Goal: Task Accomplishment & Management: Use online tool/utility

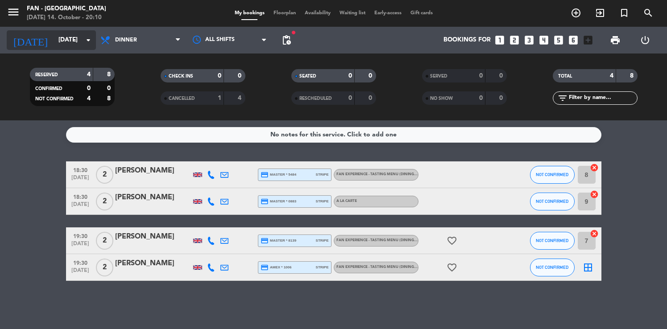
click at [59, 43] on input "[DATE]" at bounding box center [96, 40] width 84 height 16
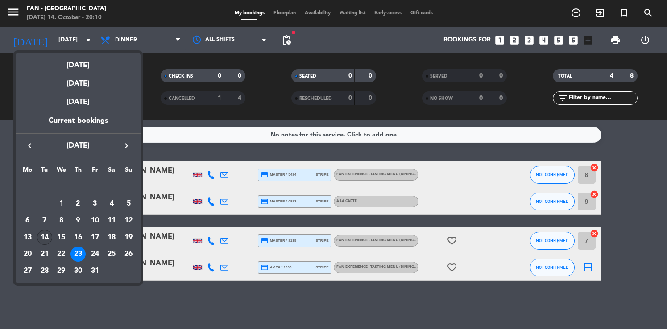
click at [42, 235] on div "14" at bounding box center [44, 237] width 15 height 15
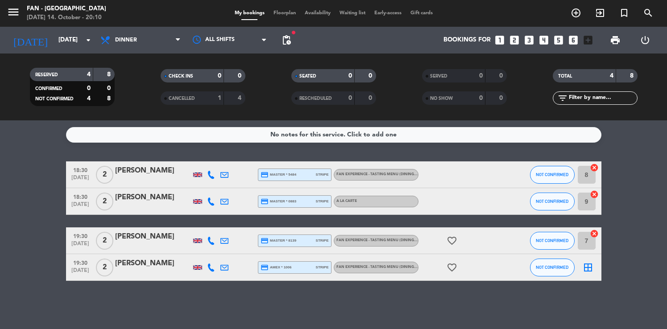
type input "[DATE]"
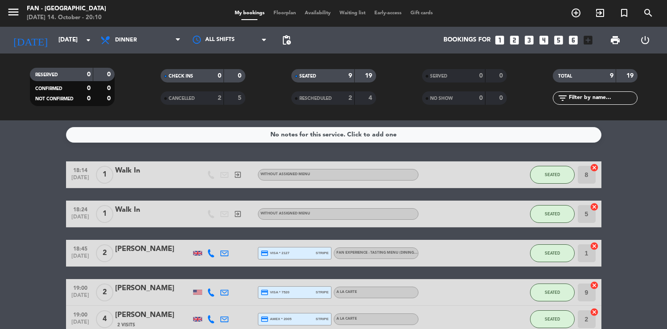
click at [277, 12] on span "Floorplan" at bounding box center [284, 13] width 31 height 5
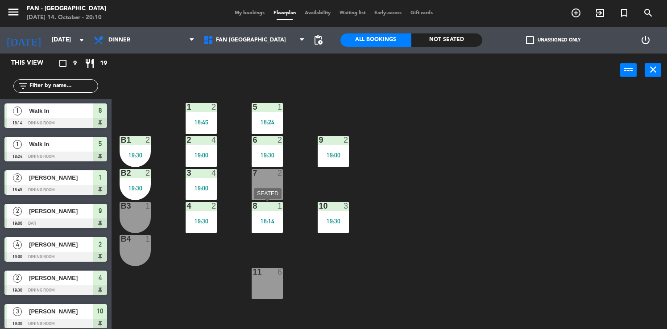
click at [265, 228] on div "8 1 18:14" at bounding box center [267, 217] width 31 height 31
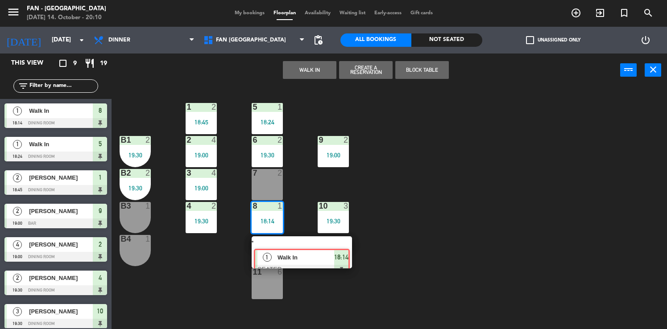
click at [277, 246] on div "1 Walk In SEATED 18:14" at bounding box center [302, 252] width 114 height 32
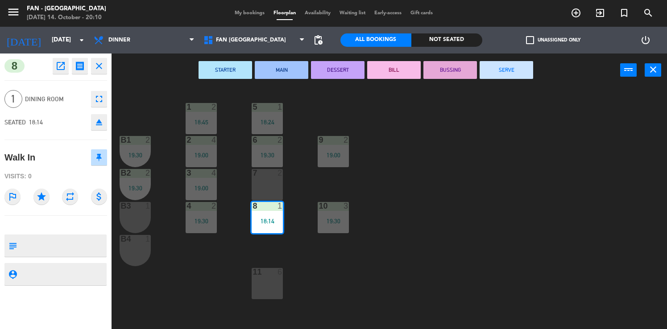
click at [523, 64] on button "SERVE" at bounding box center [506, 70] width 54 height 18
